Goal: Task Accomplishment & Management: Manage account settings

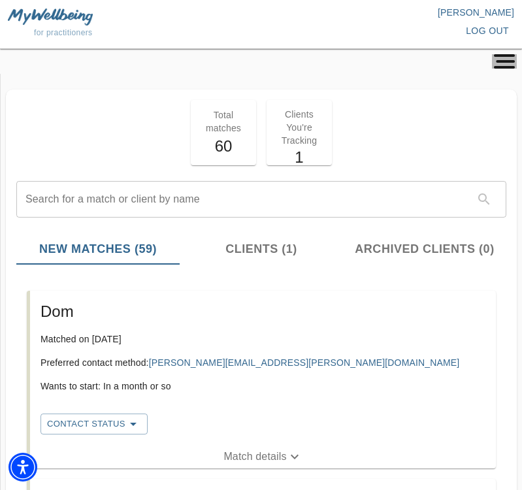
click at [507, 56] on rect "button" at bounding box center [504, 55] width 21 height 3
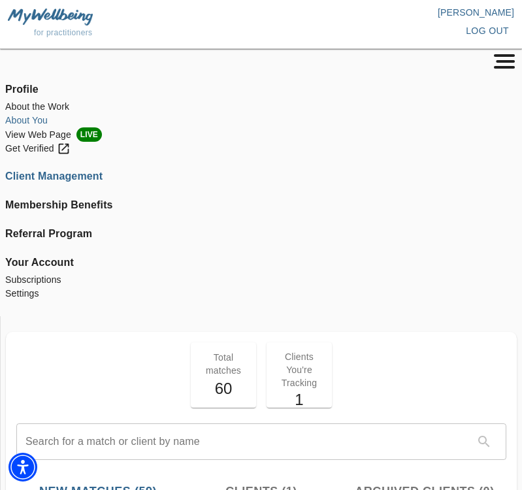
click at [25, 120] on li "About You" at bounding box center [261, 121] width 512 height 14
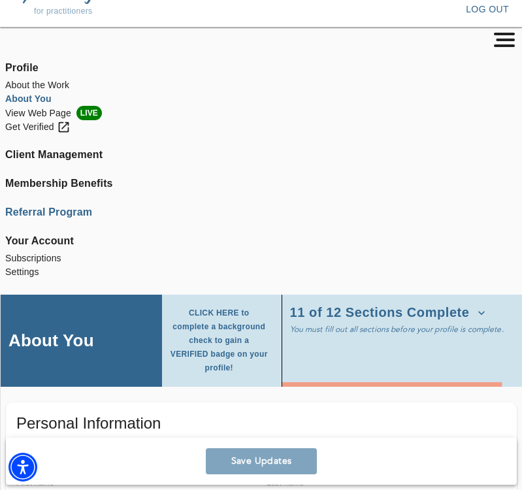
scroll to position [19, 0]
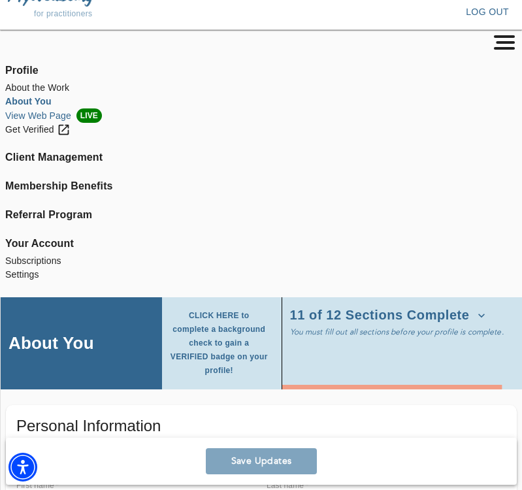
click at [58, 114] on li "View Web Page LIVE" at bounding box center [261, 115] width 512 height 14
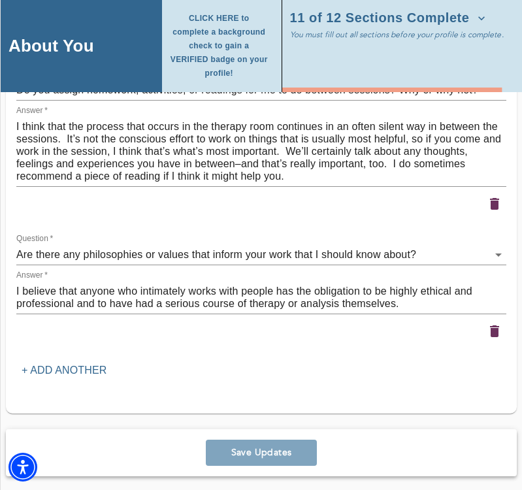
scroll to position [4452, 0]
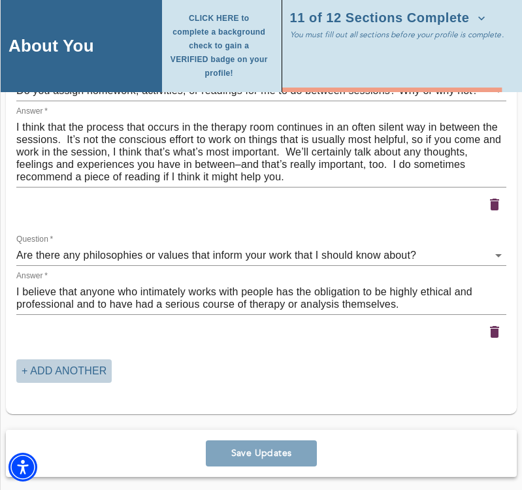
click at [80, 363] on p "+ Add another" at bounding box center [64, 371] width 85 height 16
type textarea "Lor ipsumd sita co ad elitsed do eiusmod temp incidid. Utlaboreet dolo m aliqu …"
type textarea "Hopefully you will feel better. With good therapy comes a sense of inner convic…"
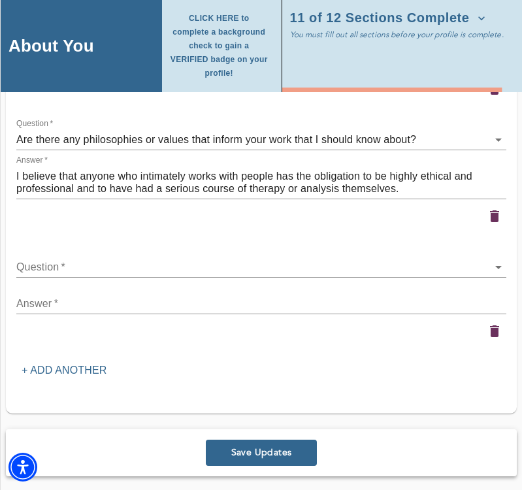
scroll to position [4567, 0]
click at [495, 327] on icon "button" at bounding box center [494, 332] width 9 height 12
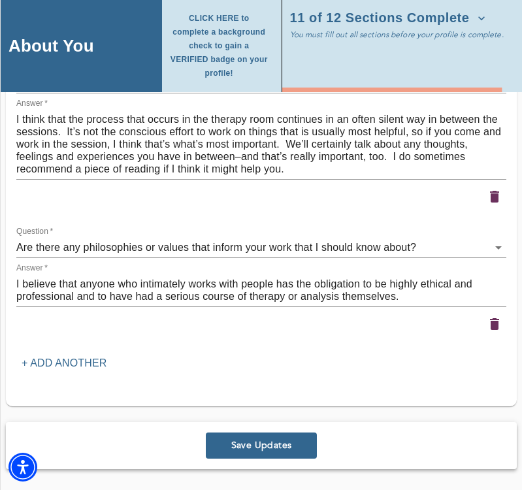
type textarea "Lor ipsumd sita co ad elitsed do eiusmod temp incidid. Utlaboreet dolo m aliqu …"
type textarea "Hopefully you will feel better. With good therapy comes a sense of inner convic…"
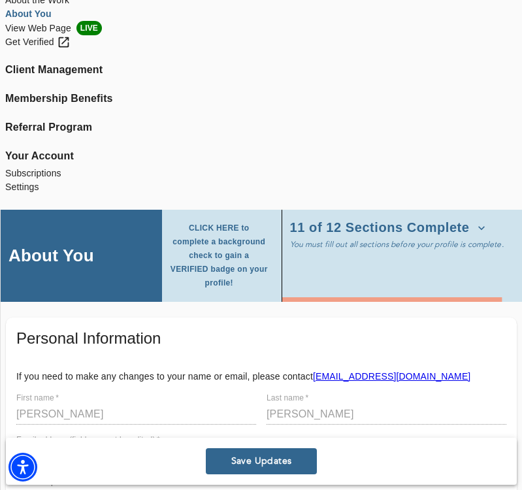
scroll to position [120, 0]
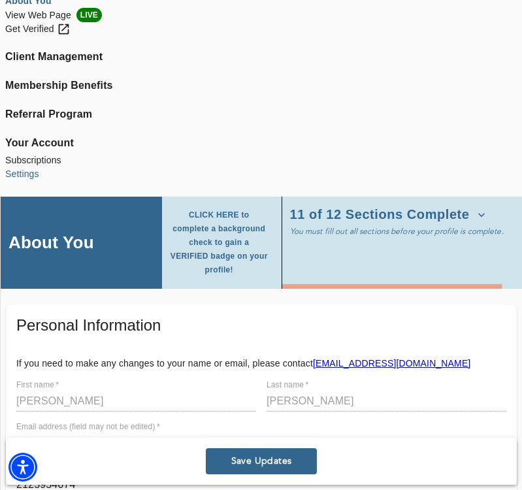
click at [24, 175] on li "Settings" at bounding box center [261, 174] width 512 height 14
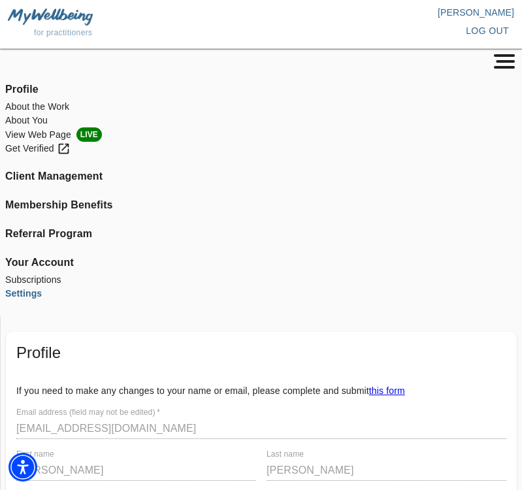
click at [483, 29] on span "log out" at bounding box center [487, 31] width 43 height 16
